Goal: Transaction & Acquisition: Purchase product/service

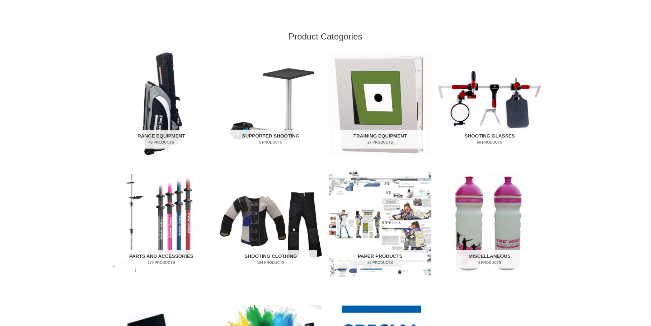
scroll to position [243, 0]
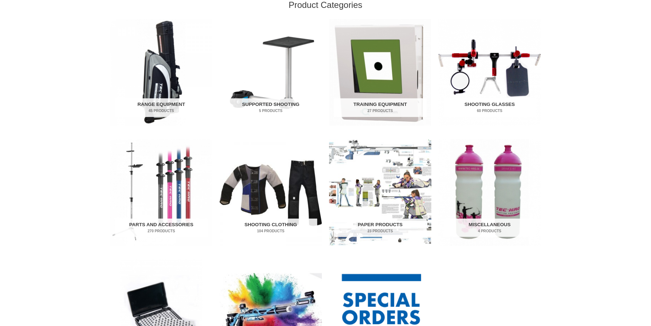
click at [502, 72] on img "Visit product category Shooting Glasses" at bounding box center [490, 72] width 102 height 107
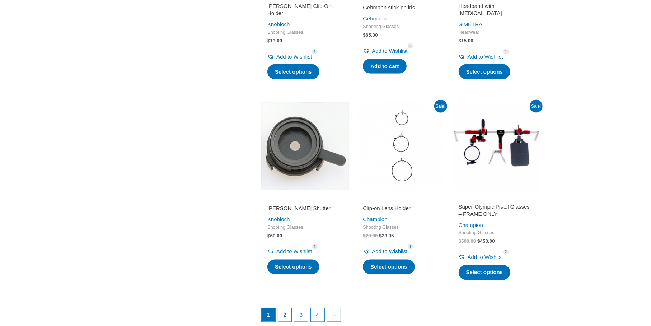
scroll to position [904, 0]
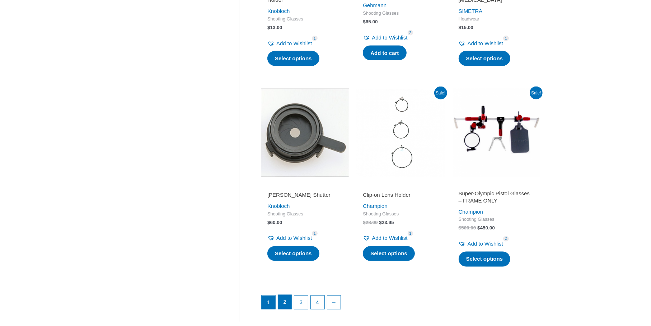
click at [289, 305] on link "2" at bounding box center [285, 302] width 14 height 14
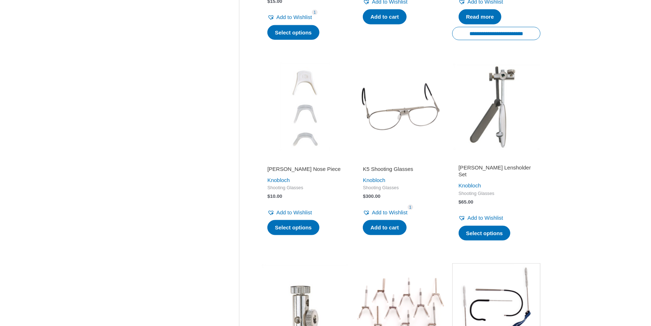
scroll to position [718, 0]
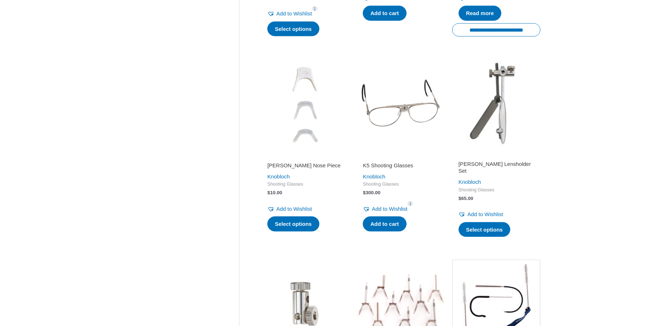
click at [390, 101] on img at bounding box center [401, 103] width 88 height 88
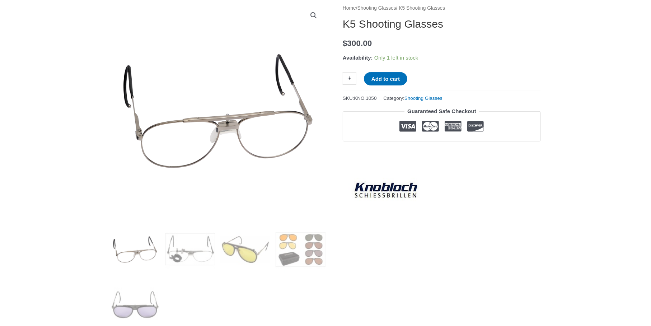
scroll to position [90, 0]
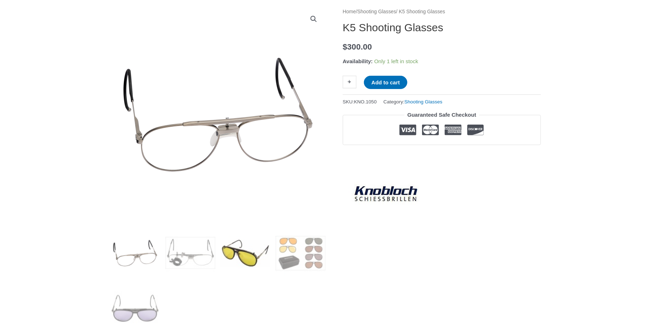
click at [254, 256] on img at bounding box center [246, 253] width 50 height 50
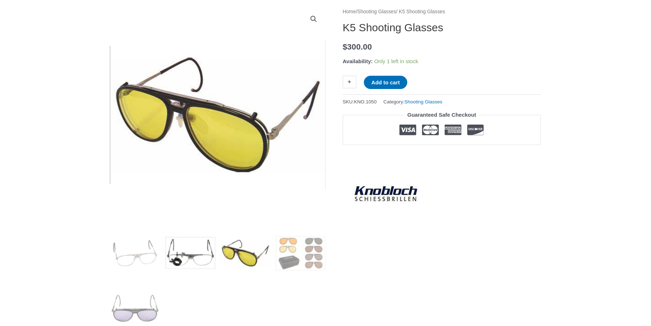
click at [178, 263] on img at bounding box center [191, 253] width 50 height 50
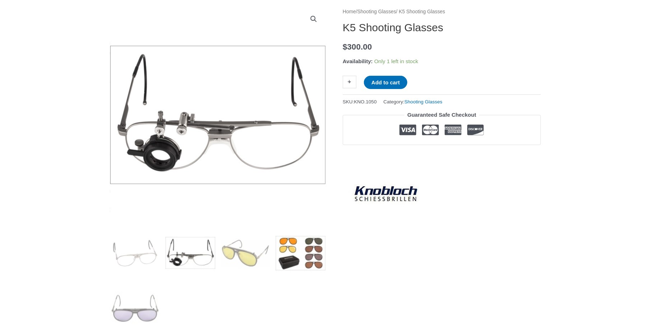
click at [292, 253] on img at bounding box center [301, 253] width 50 height 50
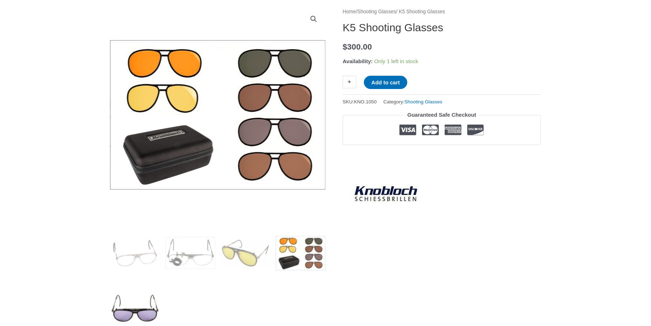
click at [143, 304] on img at bounding box center [135, 308] width 50 height 50
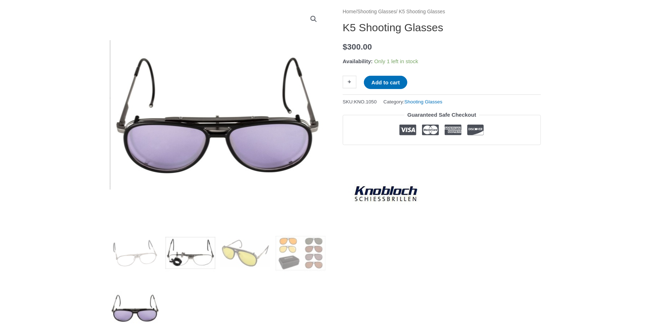
click at [178, 256] on img at bounding box center [191, 253] width 50 height 50
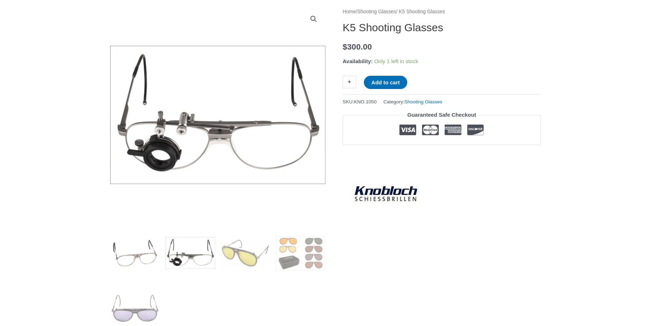
click at [151, 253] on img at bounding box center [135, 253] width 50 height 50
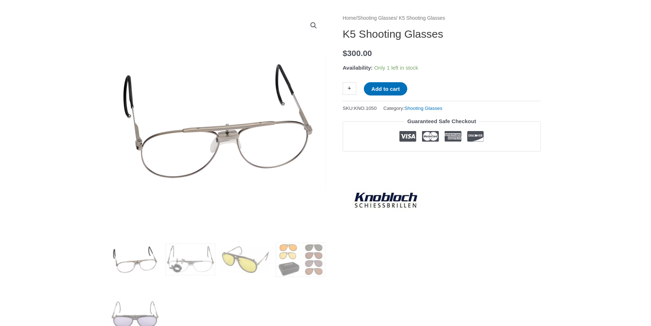
scroll to position [0, 0]
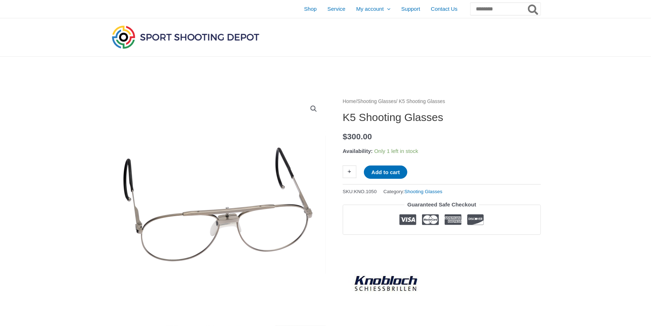
click at [439, 100] on nav "Home / Shooting Glasses / K5 Shooting Glasses" at bounding box center [442, 101] width 198 height 9
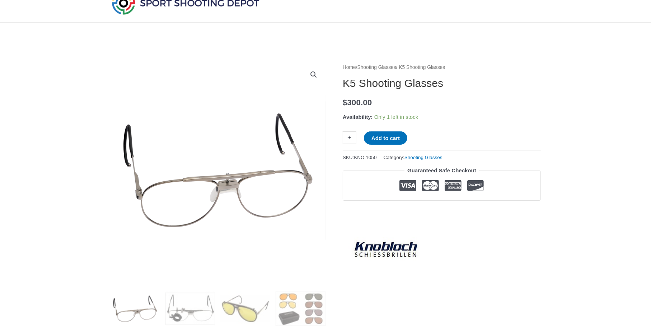
scroll to position [41, 0]
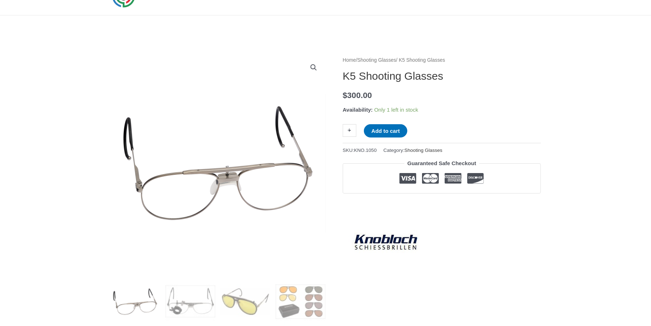
drag, startPoint x: 448, startPoint y: 145, endPoint x: 443, endPoint y: 147, distance: 5.1
click at [442, 146] on span "Category: Shooting Glasses" at bounding box center [413, 150] width 59 height 9
click at [439, 148] on link "Shooting Glasses" at bounding box center [424, 150] width 38 height 5
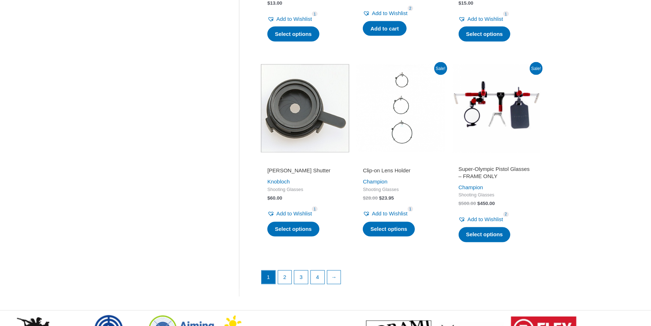
scroll to position [929, 0]
click at [291, 285] on link "2" at bounding box center [285, 277] width 14 height 14
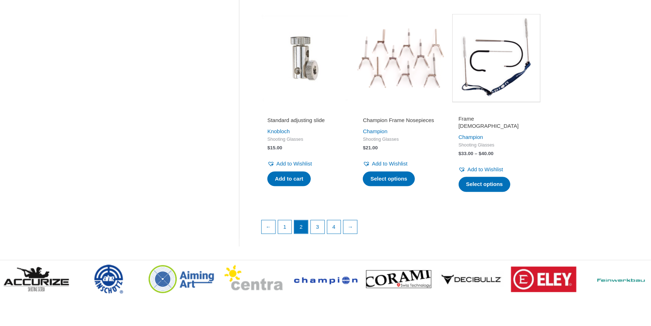
scroll to position [965, 0]
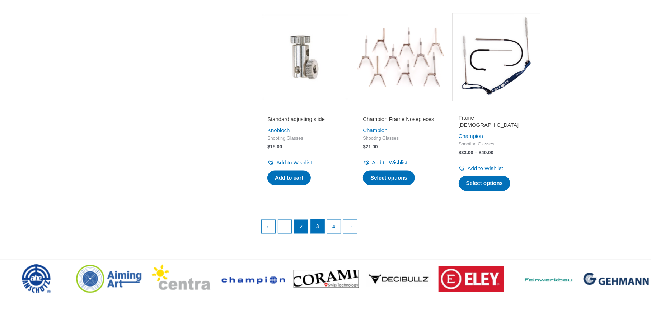
click at [322, 224] on link "3" at bounding box center [318, 226] width 14 height 14
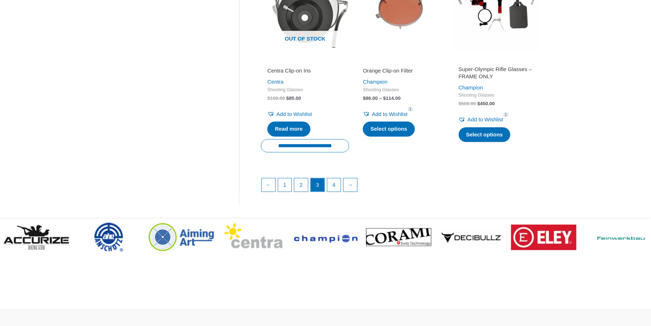
scroll to position [1023, 0]
click at [335, 183] on link "4" at bounding box center [335, 185] width 14 height 14
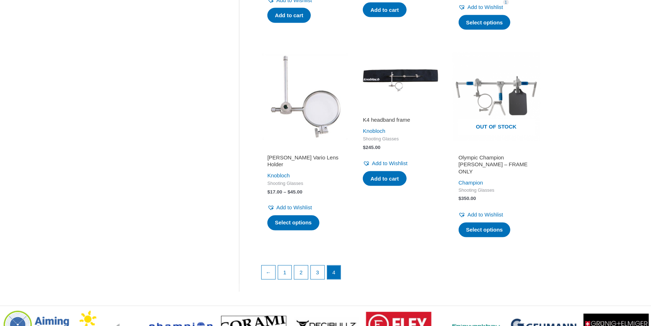
scroll to position [943, 0]
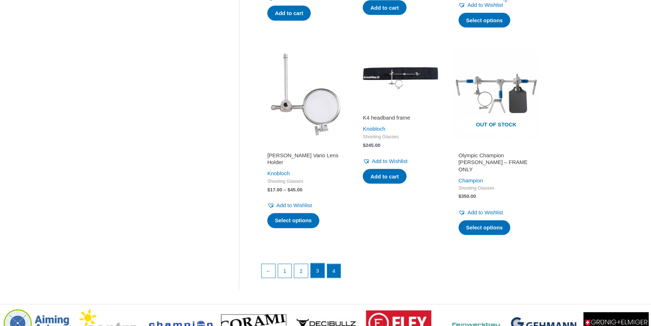
click at [319, 264] on link "3" at bounding box center [318, 271] width 14 height 14
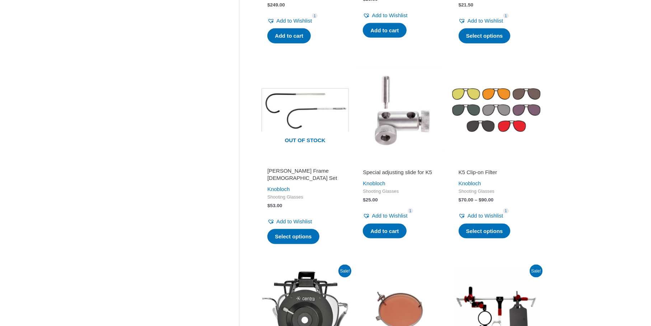
scroll to position [747, 0]
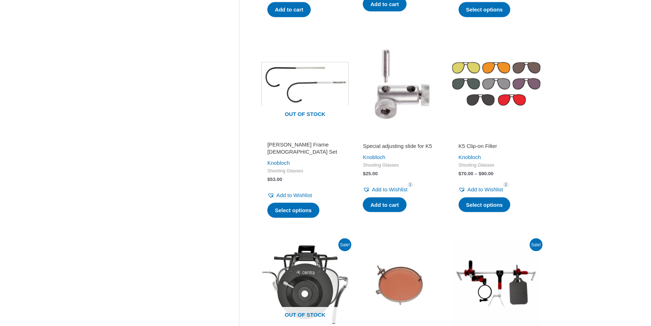
click at [528, 84] on img at bounding box center [496, 84] width 88 height 88
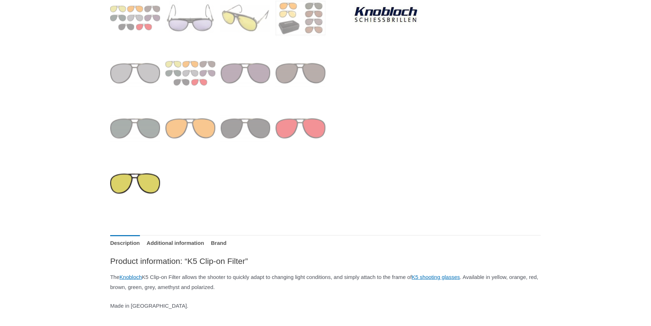
scroll to position [365, 0]
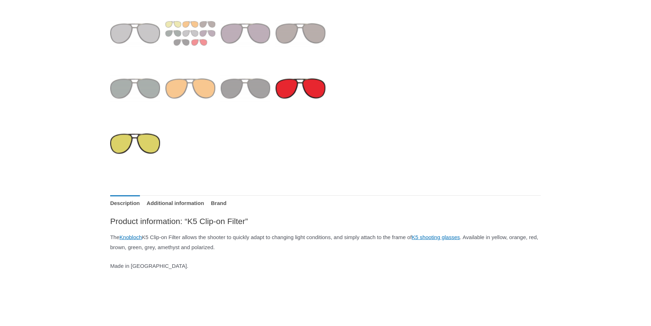
click at [289, 86] on img at bounding box center [301, 89] width 50 height 50
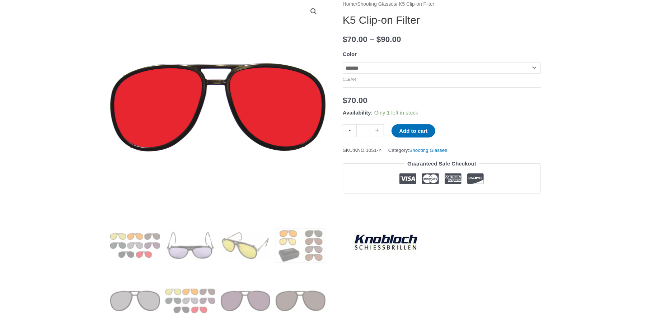
scroll to position [155, 0]
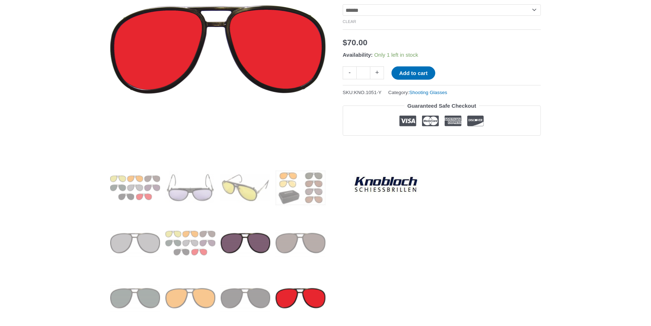
click at [233, 227] on img at bounding box center [246, 243] width 50 height 50
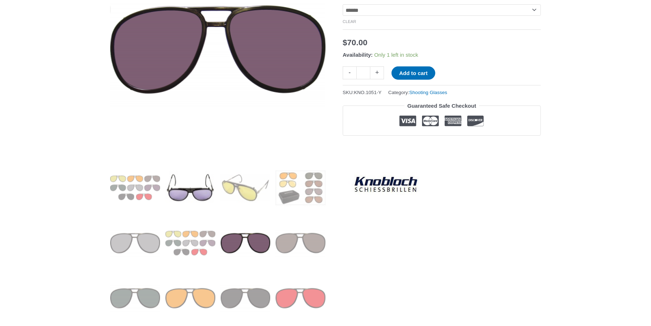
click at [193, 193] on img at bounding box center [191, 188] width 50 height 50
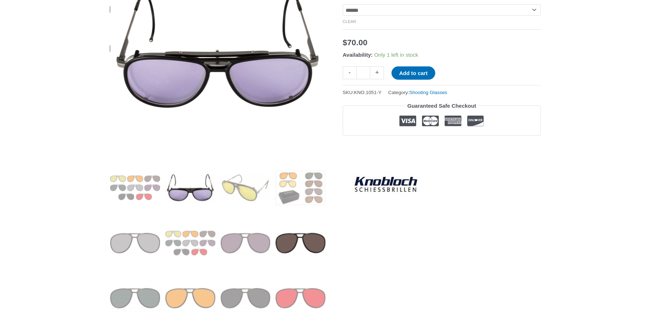
click at [279, 238] on img at bounding box center [301, 243] width 50 height 50
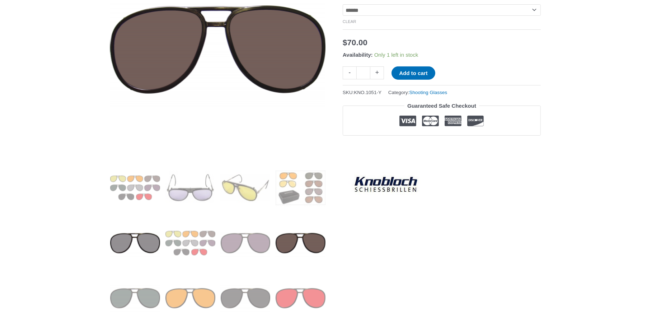
click at [131, 222] on img at bounding box center [135, 243] width 50 height 50
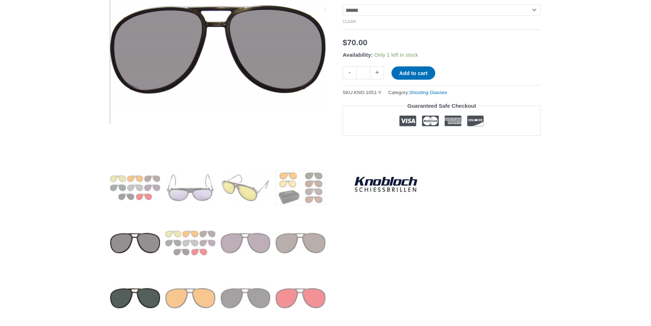
click at [139, 293] on img at bounding box center [135, 298] width 50 height 50
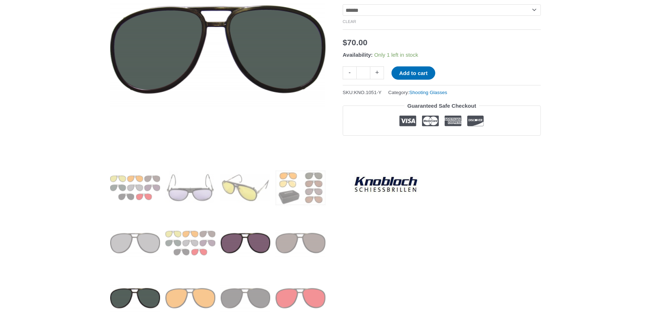
click at [240, 246] on img at bounding box center [246, 243] width 50 height 50
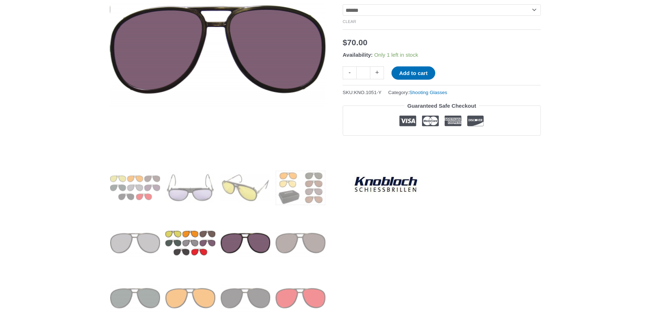
click at [204, 245] on img at bounding box center [191, 243] width 50 height 50
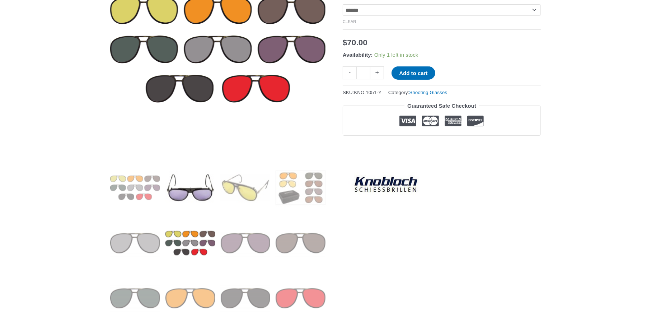
click at [166, 199] on img at bounding box center [191, 188] width 50 height 50
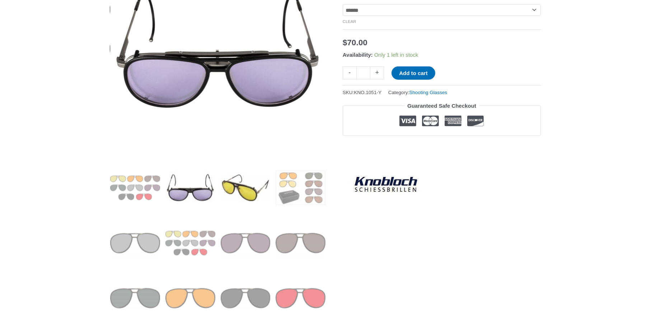
click at [226, 191] on img at bounding box center [246, 188] width 50 height 50
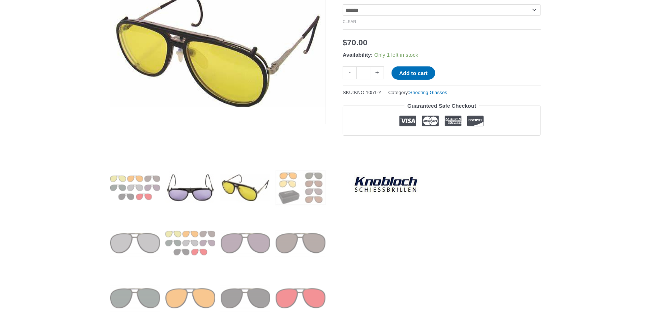
click at [197, 191] on img at bounding box center [191, 188] width 50 height 50
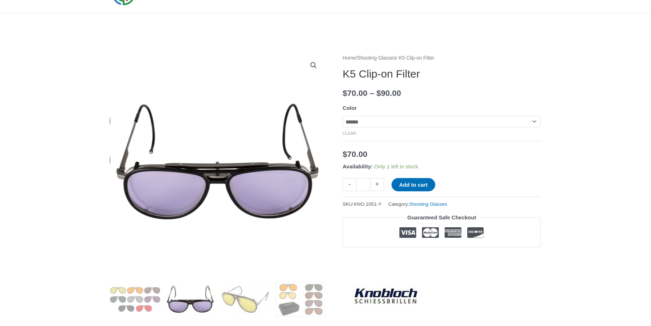
scroll to position [16, 0]
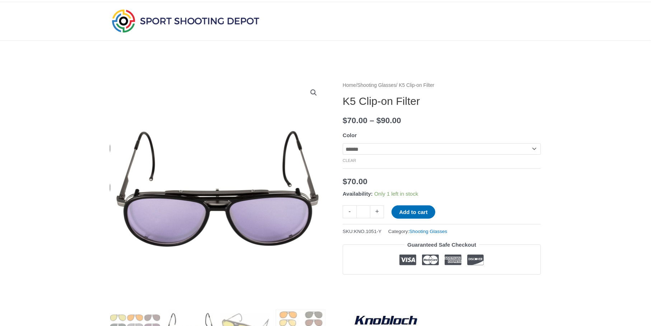
click at [314, 90] on link "View full-screen image gallery" at bounding box center [313, 92] width 13 height 13
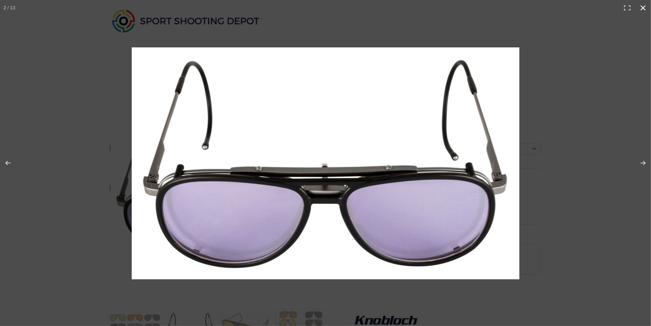
click at [546, 175] on div at bounding box center [388, 175] width 512 height 256
